Goal: Transaction & Acquisition: Purchase product/service

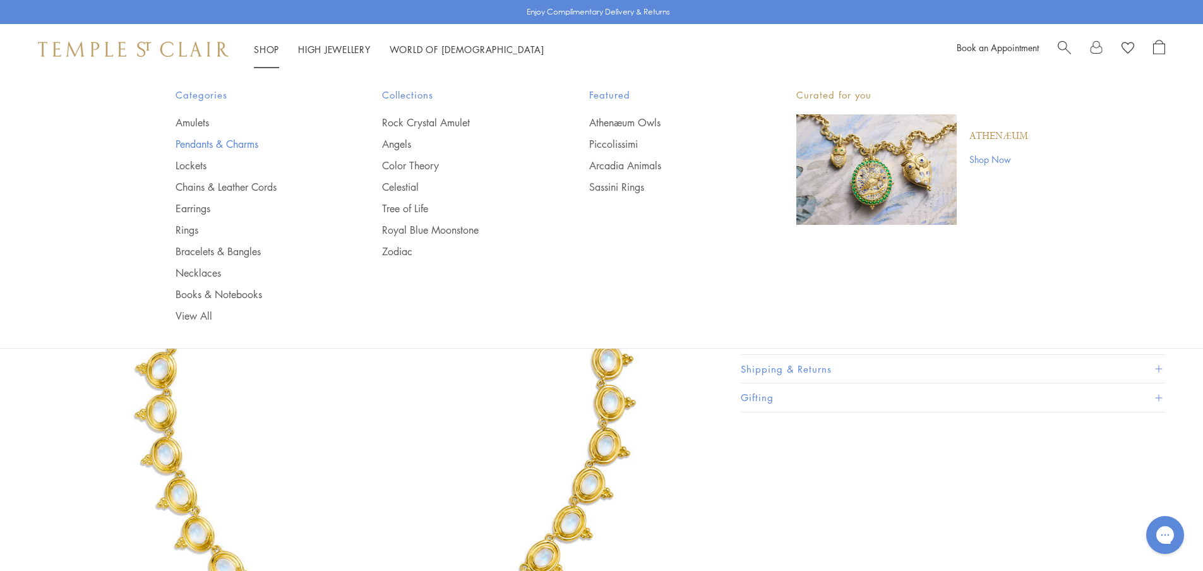
click at [194, 148] on link "Pendants & Charms" at bounding box center [254, 144] width 157 height 14
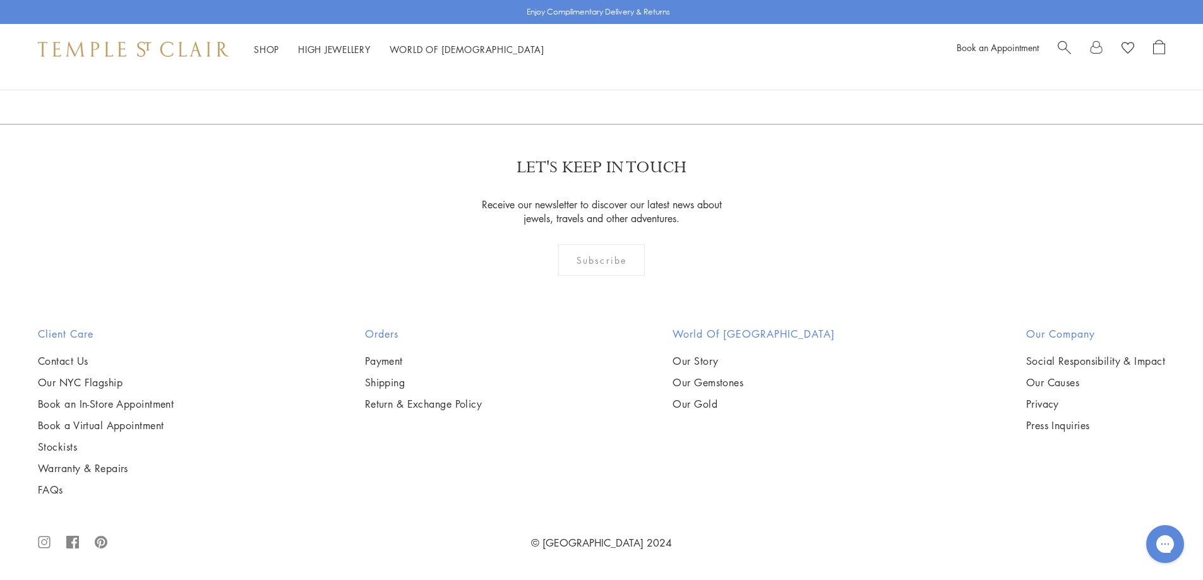
scroll to position [3979, 0]
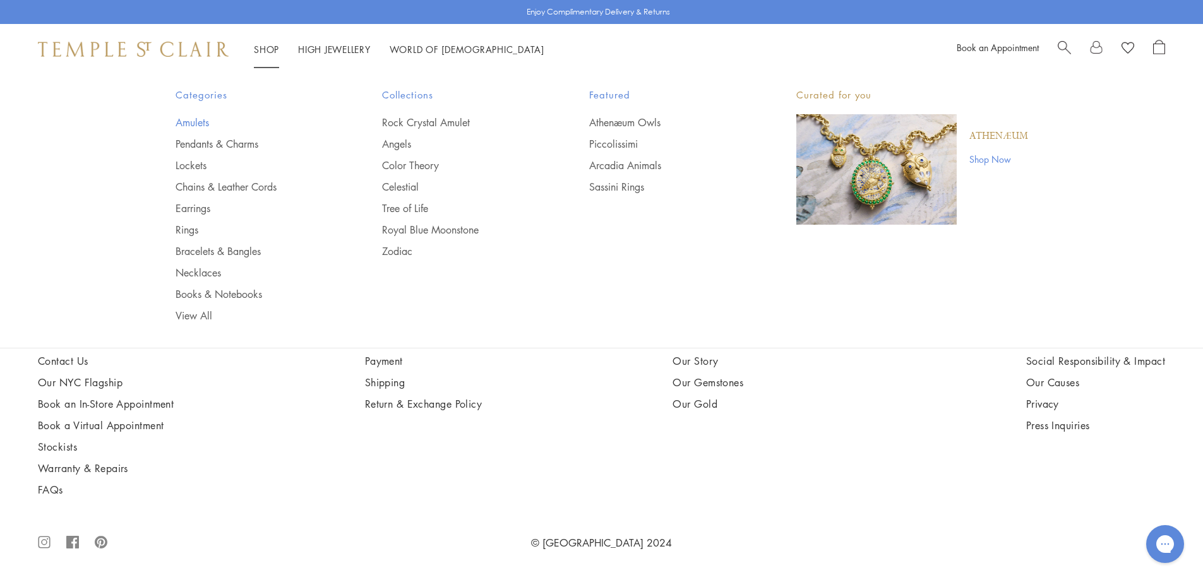
click at [190, 120] on link "Amulets" at bounding box center [254, 123] width 157 height 14
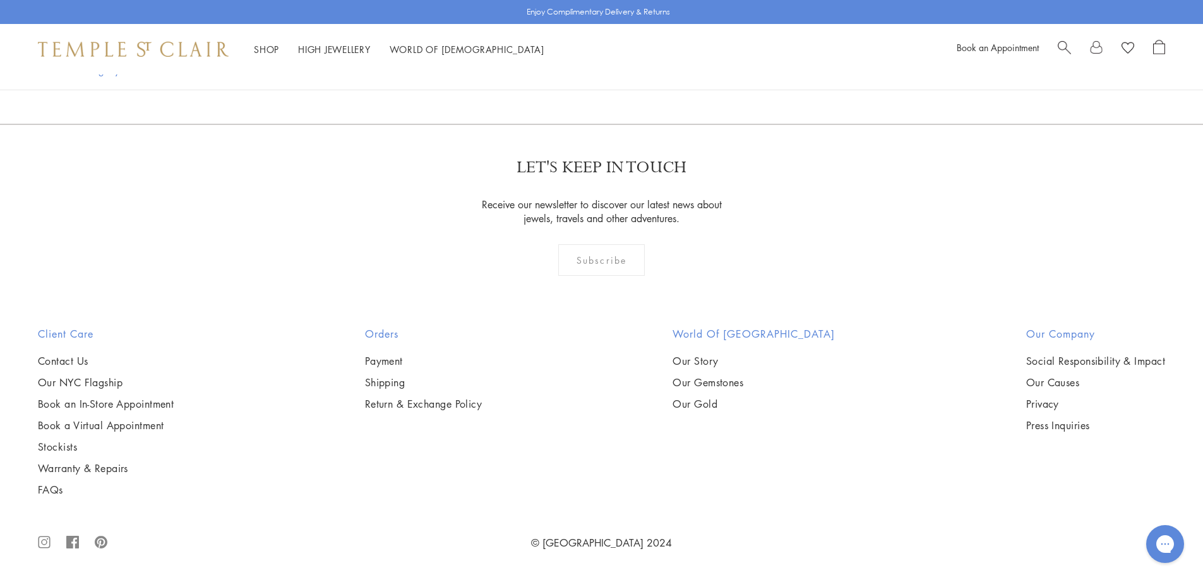
scroll to position [6885, 0]
click at [0, 0] on img at bounding box center [0, 0] width 0 height 0
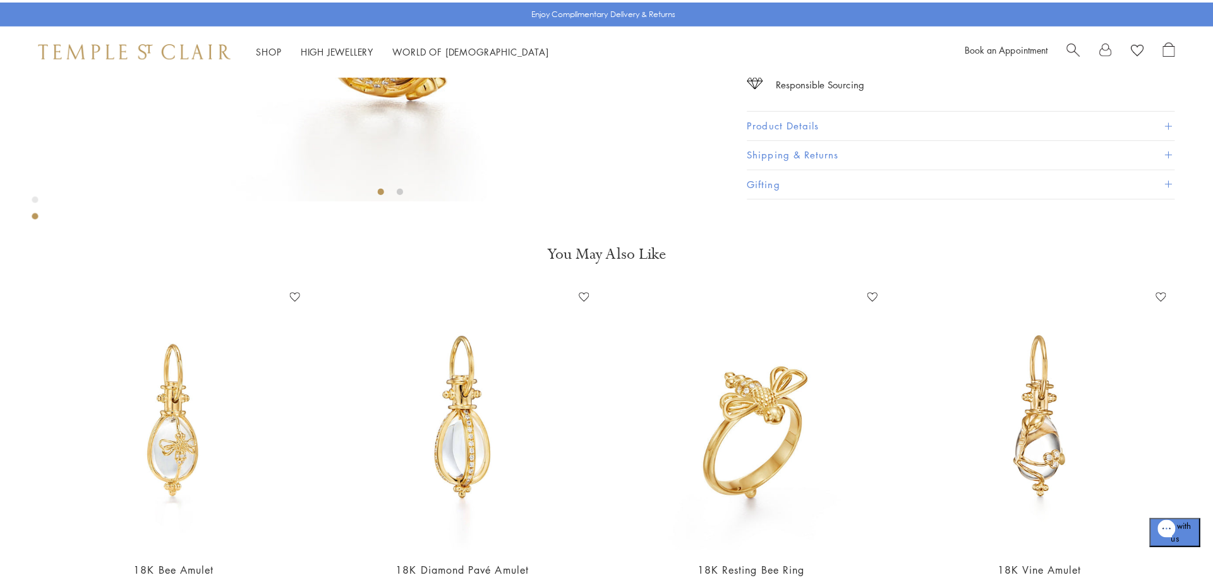
scroll to position [517, 0]
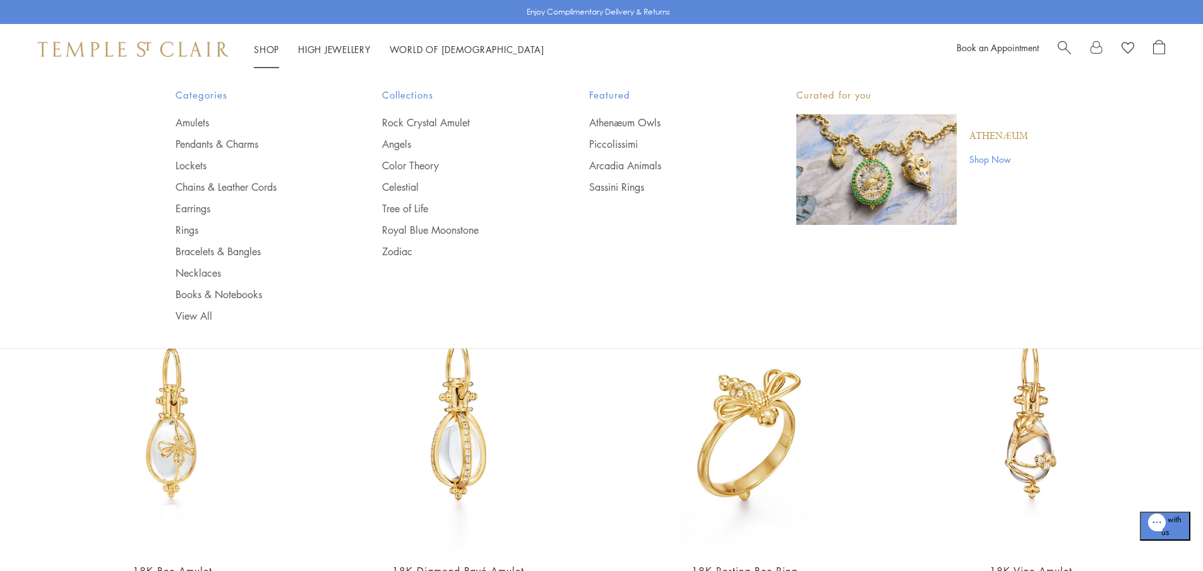
click at [1066, 45] on span "Search" at bounding box center [1064, 46] width 13 height 13
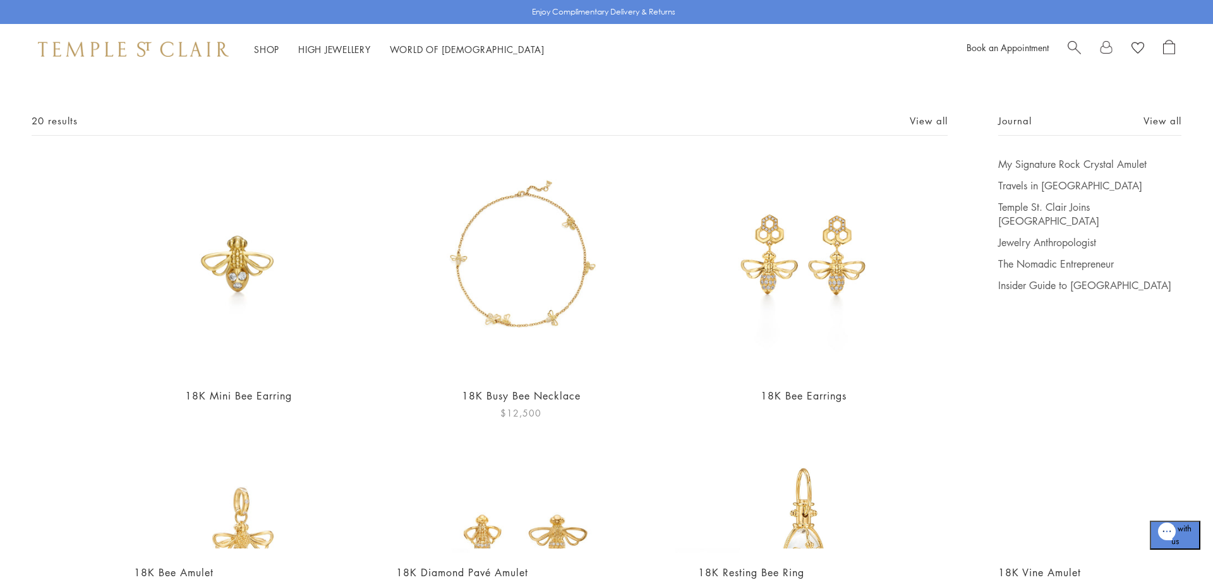
scroll to position [126, 0]
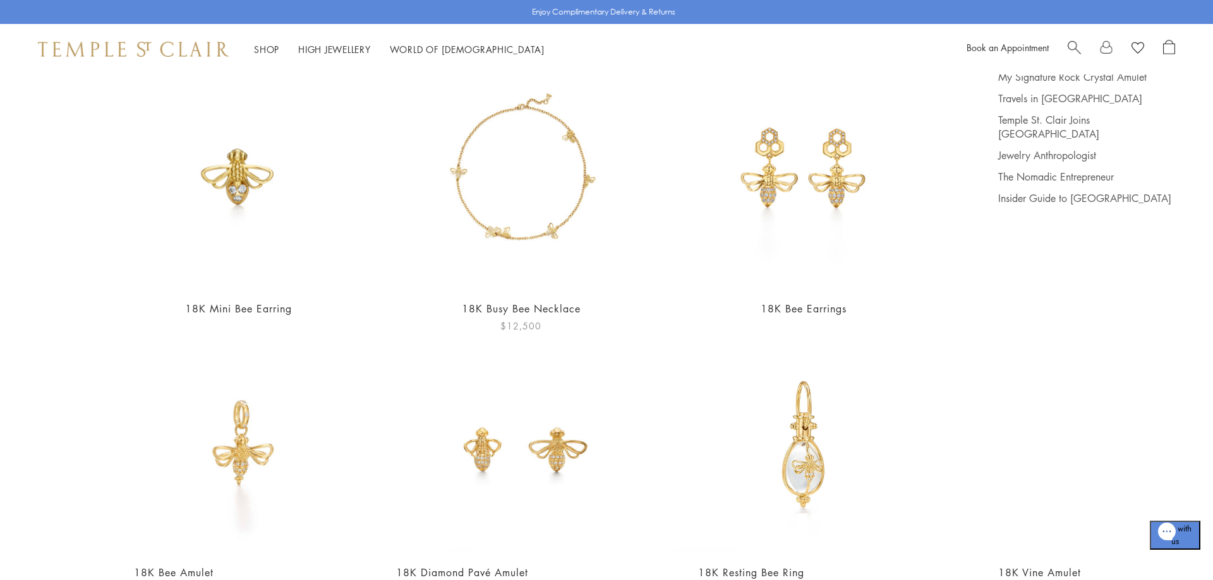
type input "***"
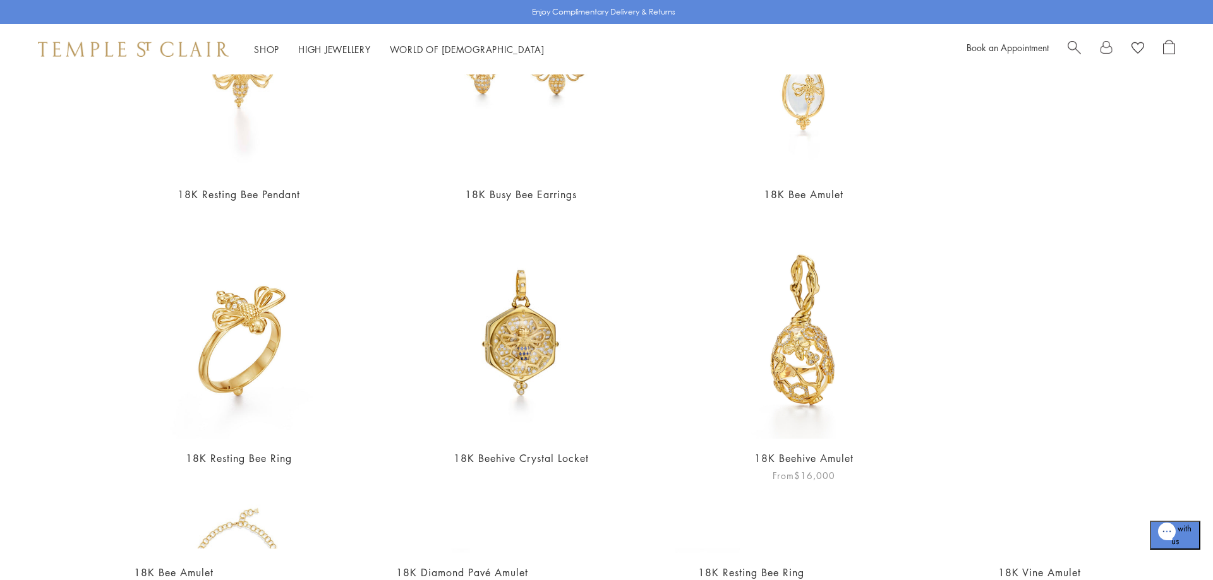
scroll to position [505, 0]
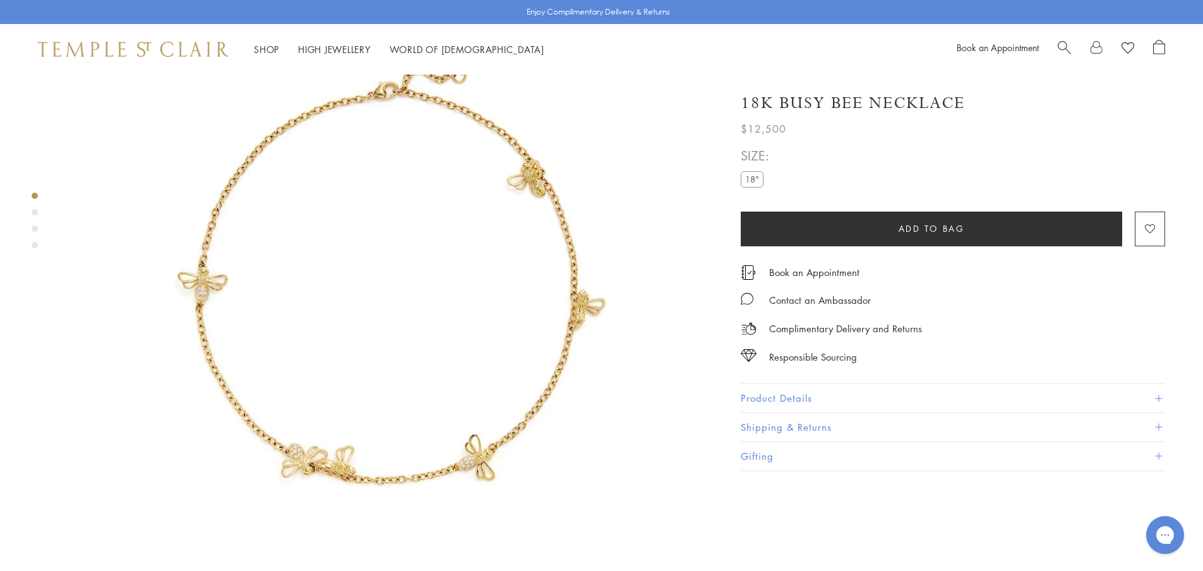
scroll to position [63, 0]
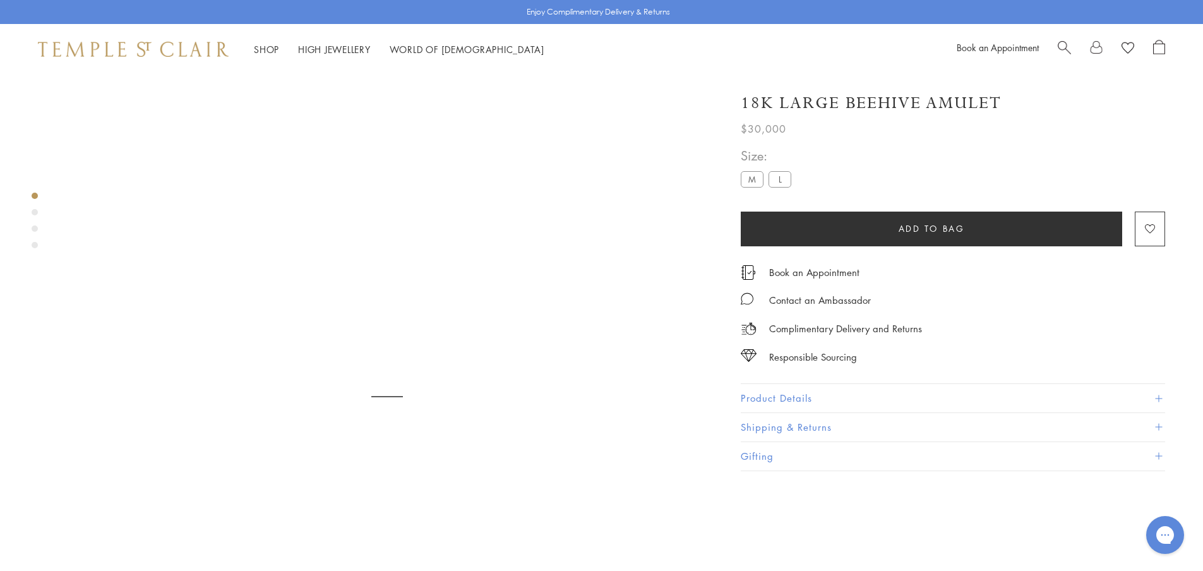
scroll to position [75, 0]
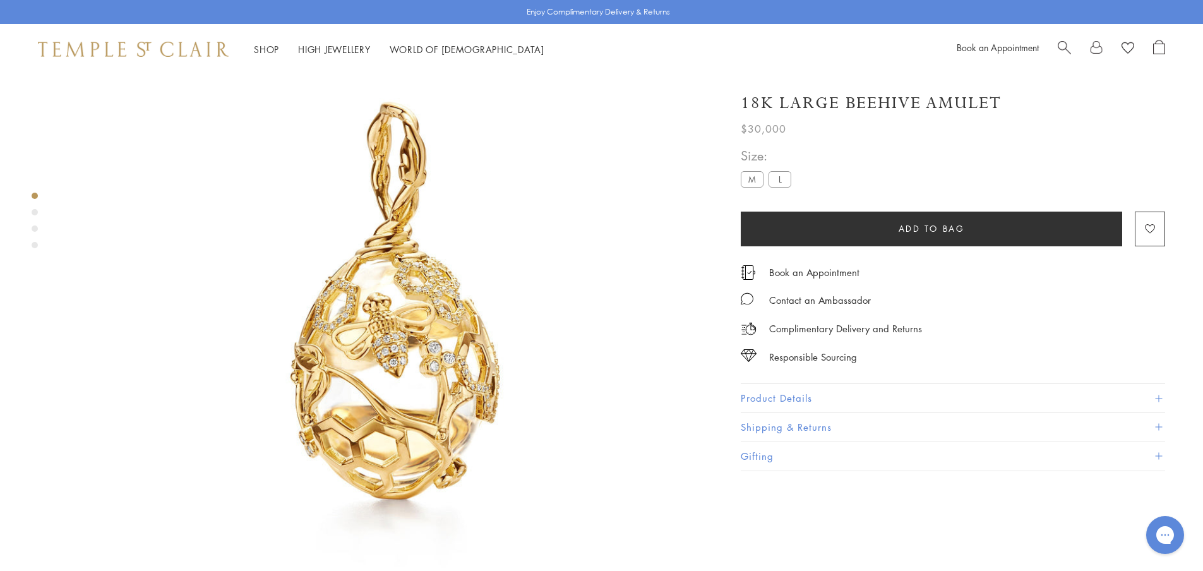
click at [743, 182] on label "M" at bounding box center [752, 179] width 23 height 16
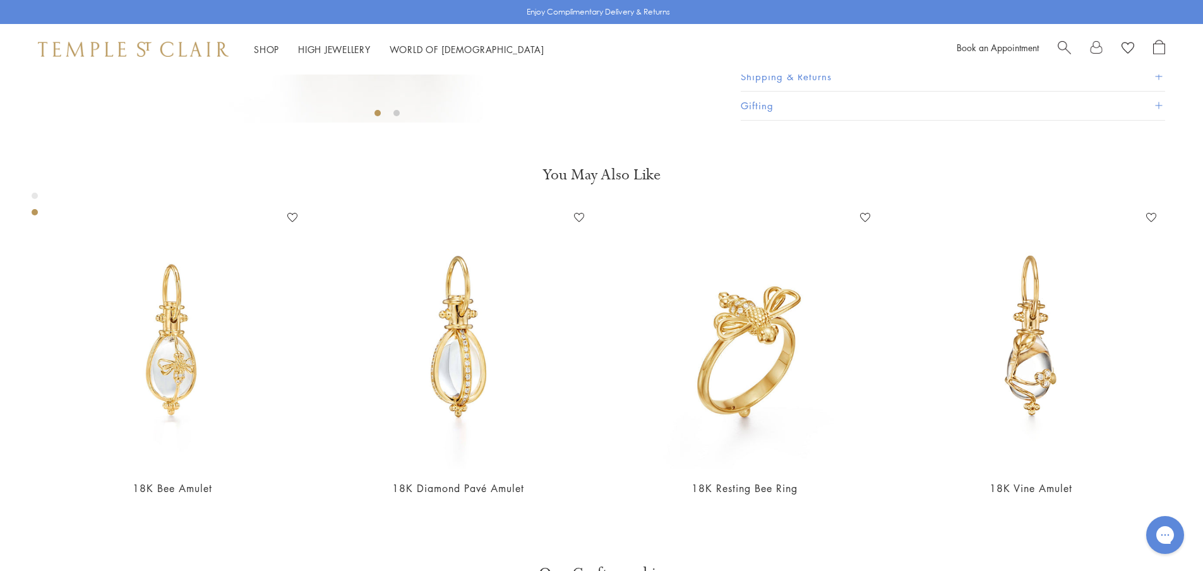
scroll to position [517, 0]
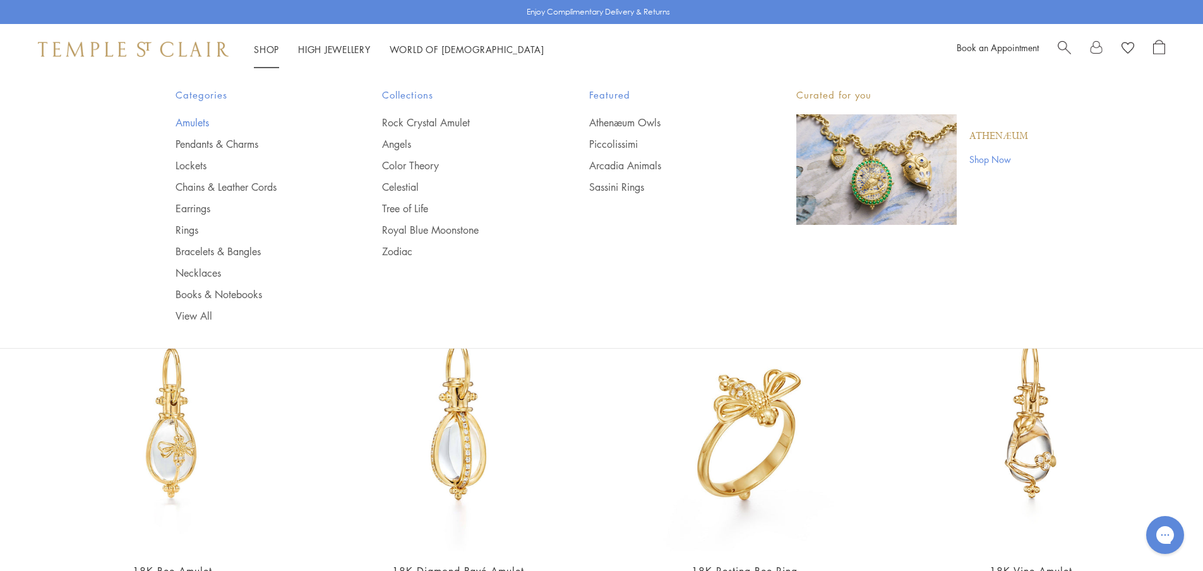
click at [188, 126] on link "Amulets" at bounding box center [254, 123] width 157 height 14
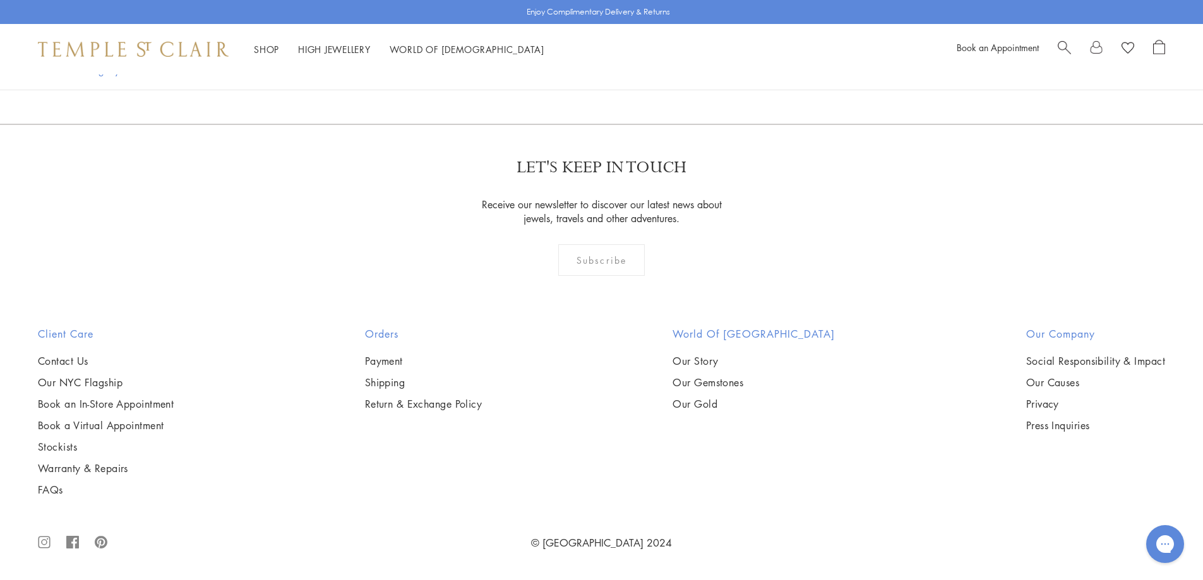
scroll to position [7327, 0]
click at [0, 0] on img at bounding box center [0, 0] width 0 height 0
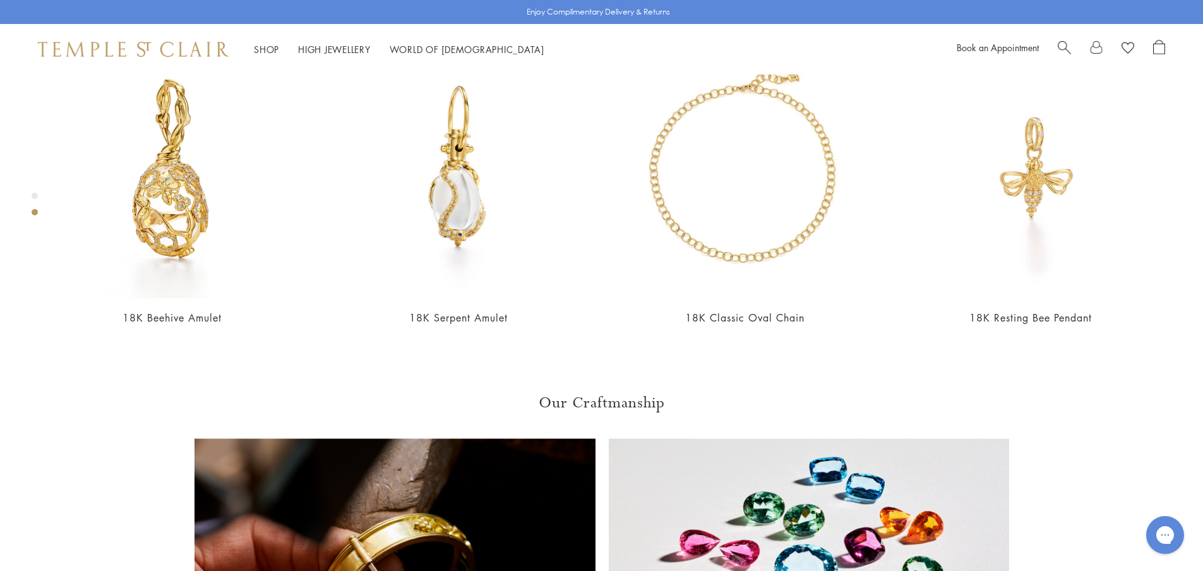
scroll to position [580, 0]
